Goal: Navigation & Orientation: Go to known website

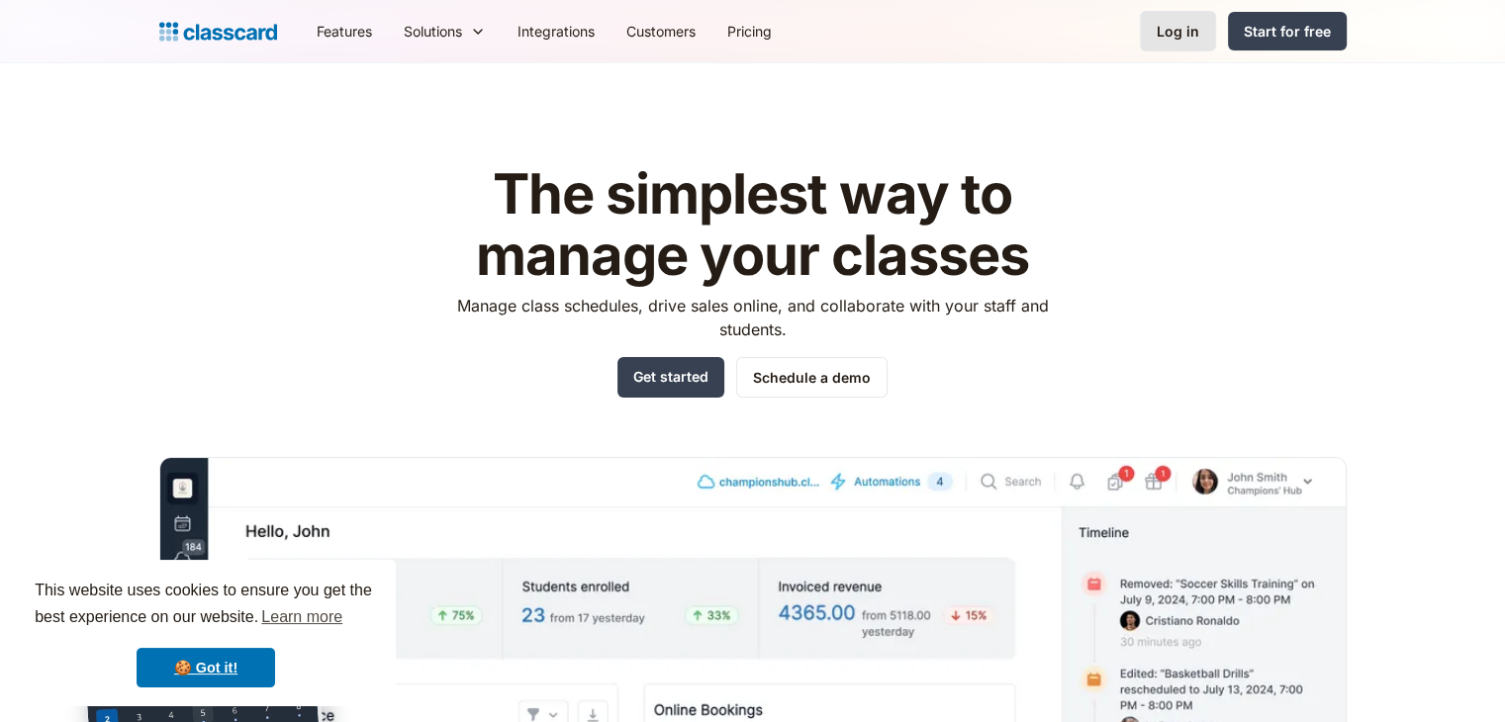
click at [1144, 29] on link "Log in" at bounding box center [1178, 31] width 76 height 41
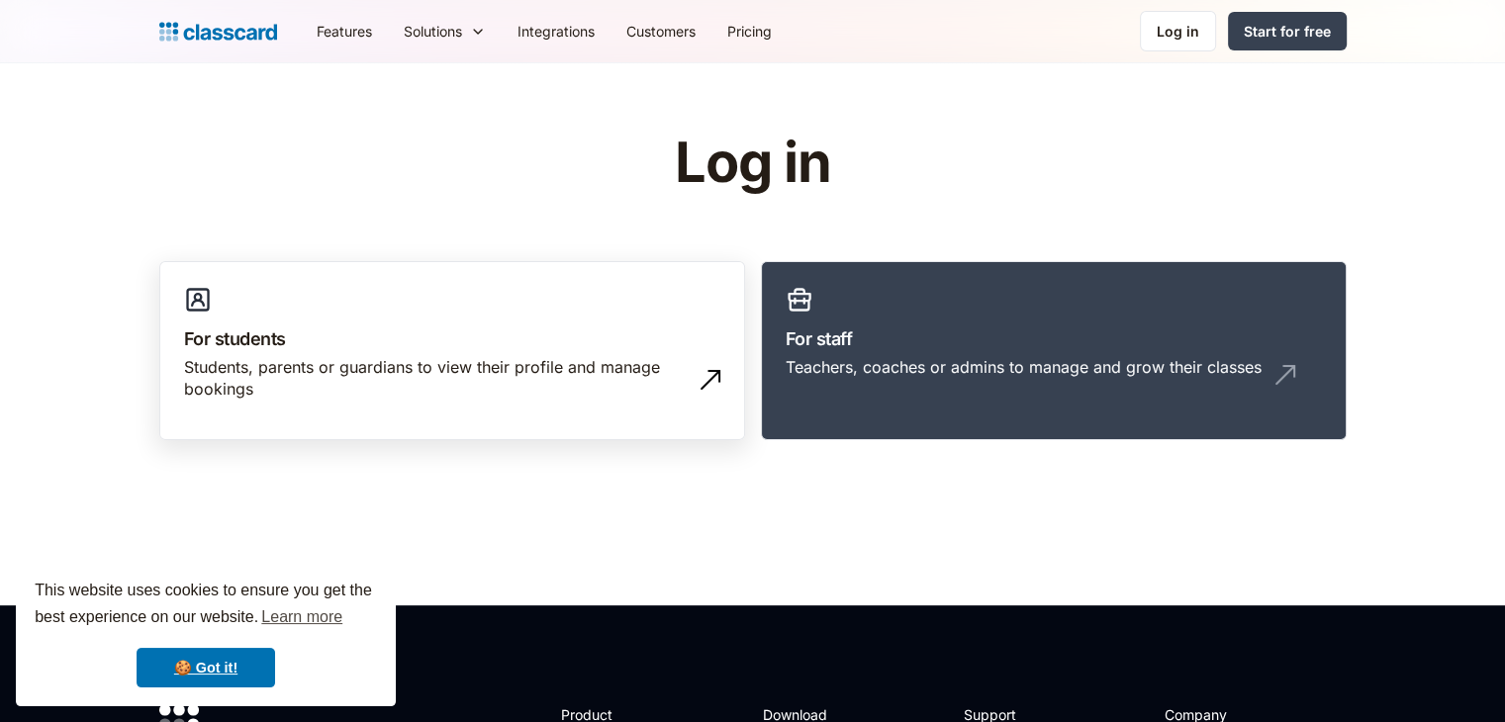
click at [463, 351] on link "For students Students, parents or guardians to view their profile and manage bo…" at bounding box center [452, 351] width 586 height 180
